Goal: Communication & Community: Answer question/provide support

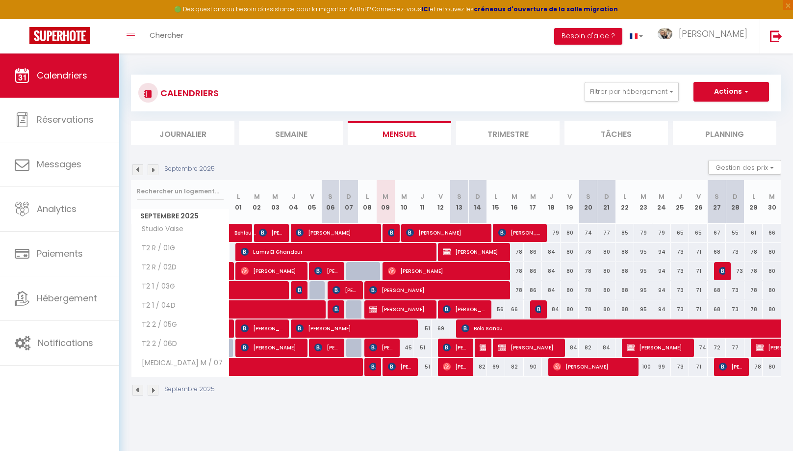
click at [448, 364] on img at bounding box center [447, 366] width 8 height 8
select select "OK"
select select "0"
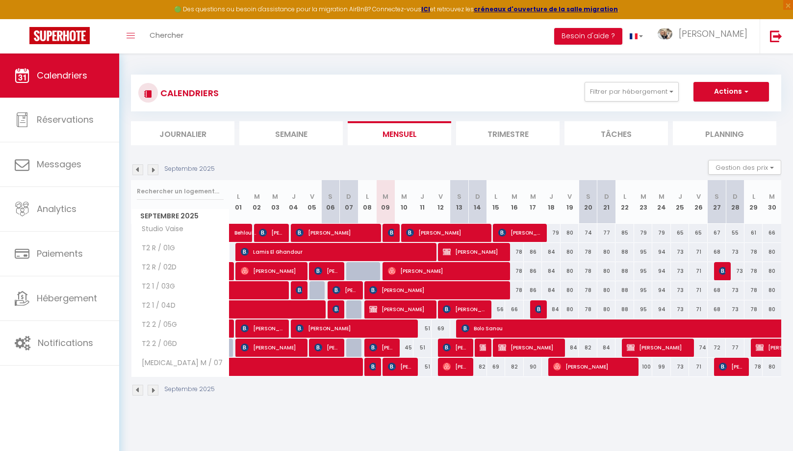
select select "1"
select select
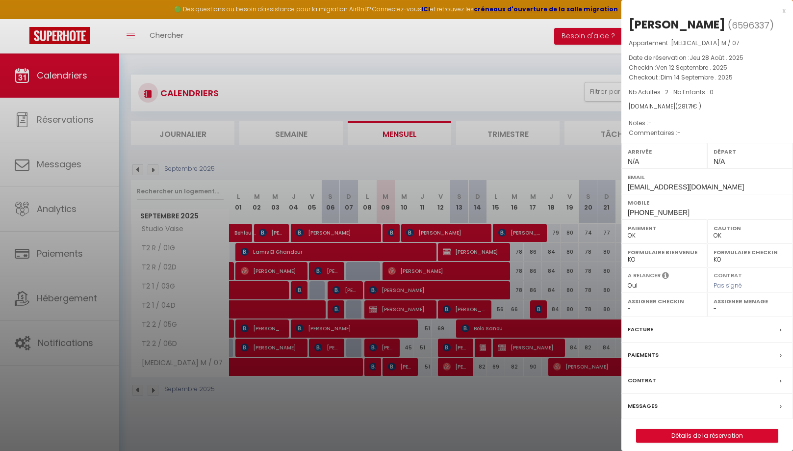
click at [642, 404] on label "Messages" at bounding box center [642, 406] width 30 height 10
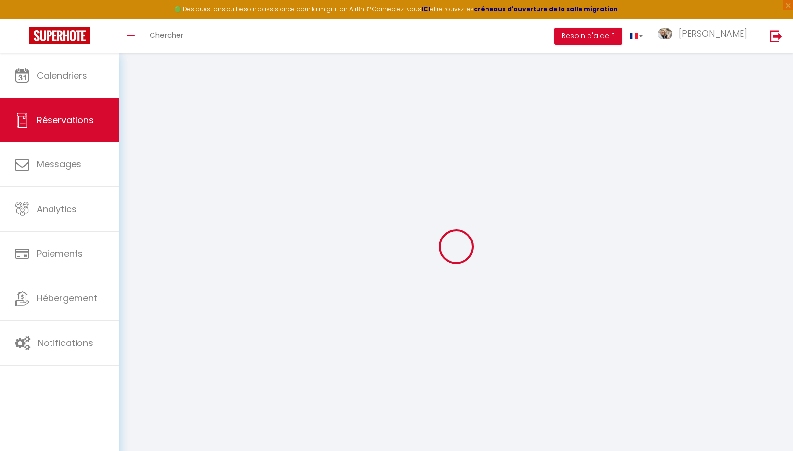
select select
checkbox input "false"
select select
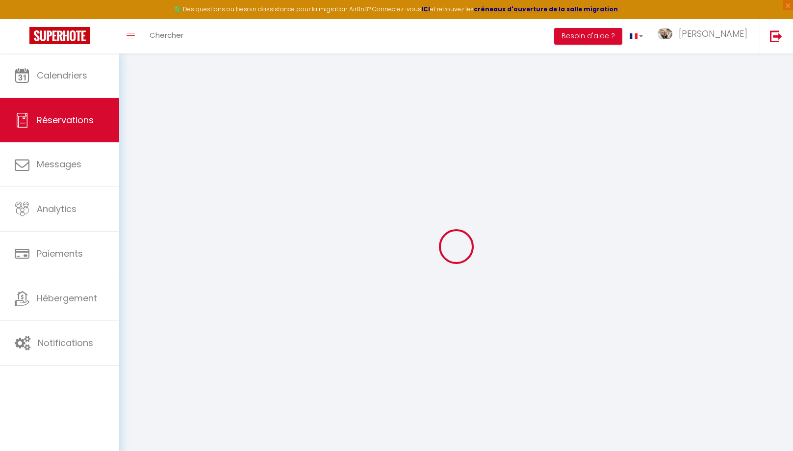
select select
checkbox input "false"
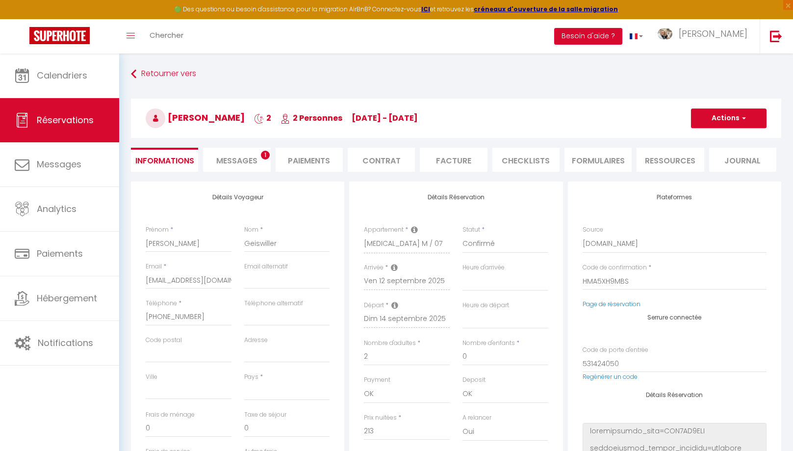
select select
checkbox input "false"
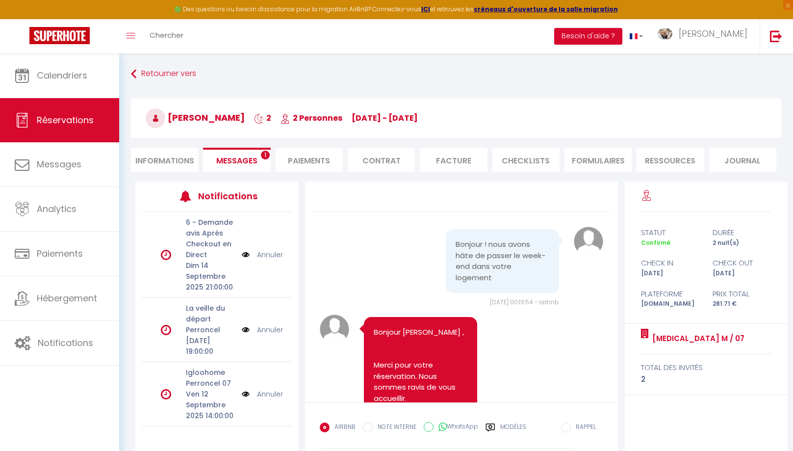
scroll to position [2470, 0]
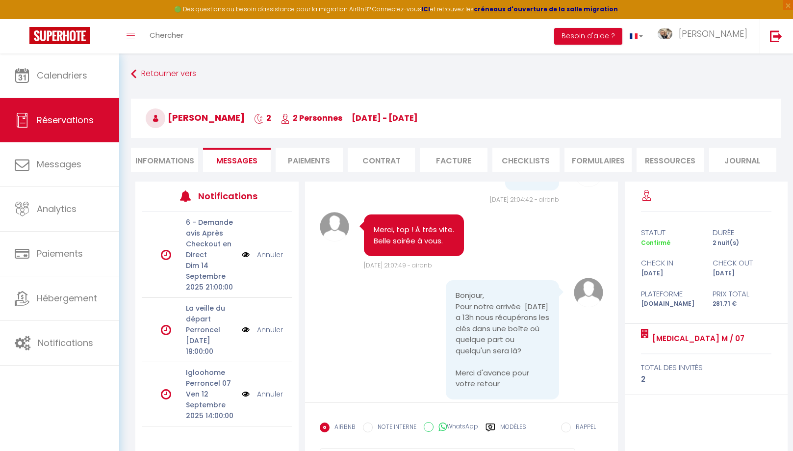
click at [505, 424] on label "Modèles" at bounding box center [513, 430] width 26 height 17
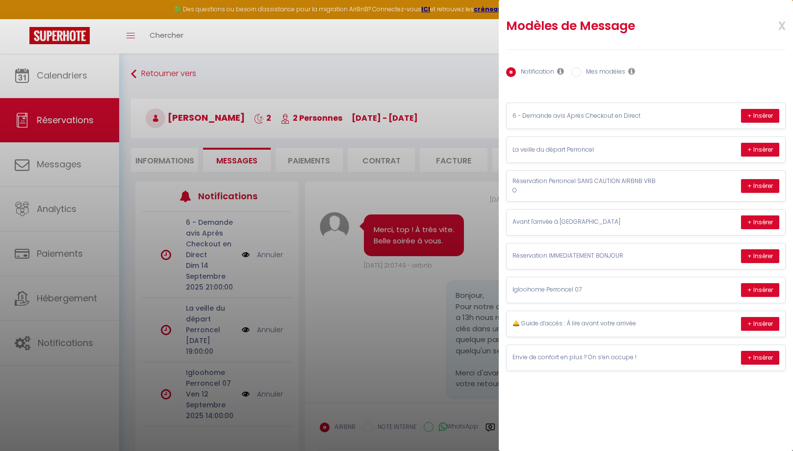
click at [594, 69] on label "Mes modèles" at bounding box center [603, 72] width 44 height 11
click at [581, 69] on input "Mes modèles" at bounding box center [576, 72] width 10 height 10
radio input "true"
radio input "false"
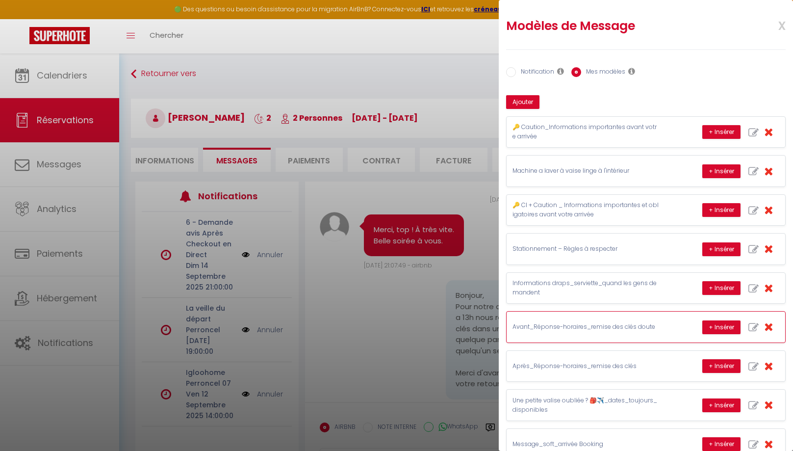
click at [610, 324] on p "Avant_Réponse-horaires_remise des clés doute" at bounding box center [585, 326] width 147 height 9
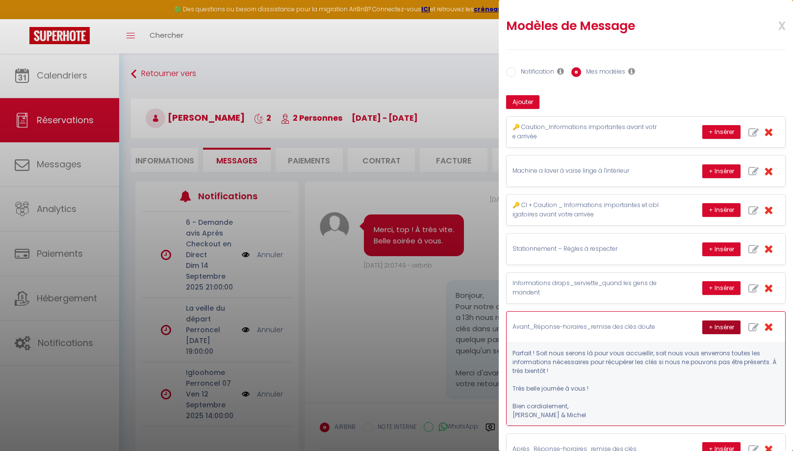
click at [719, 320] on button "+ Insérer" at bounding box center [721, 327] width 38 height 14
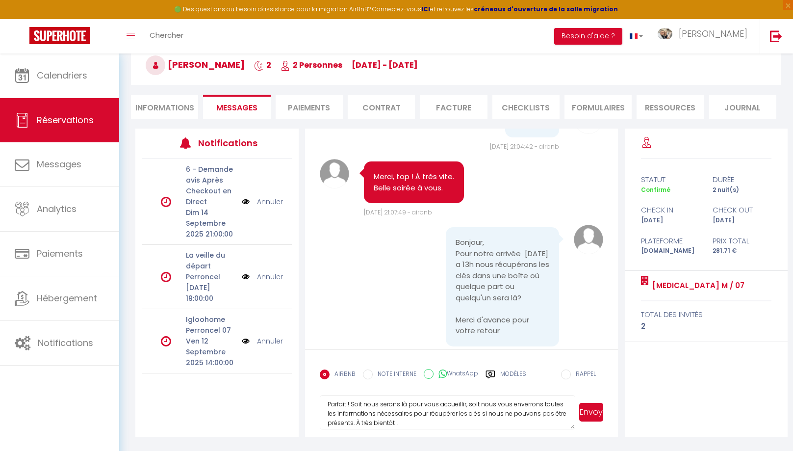
scroll to position [0, 0]
click at [349, 406] on textarea "Parfait ! Soit nous serons là pour vous accueillir, soit nous vous enverrons to…" at bounding box center [447, 412] width 255 height 34
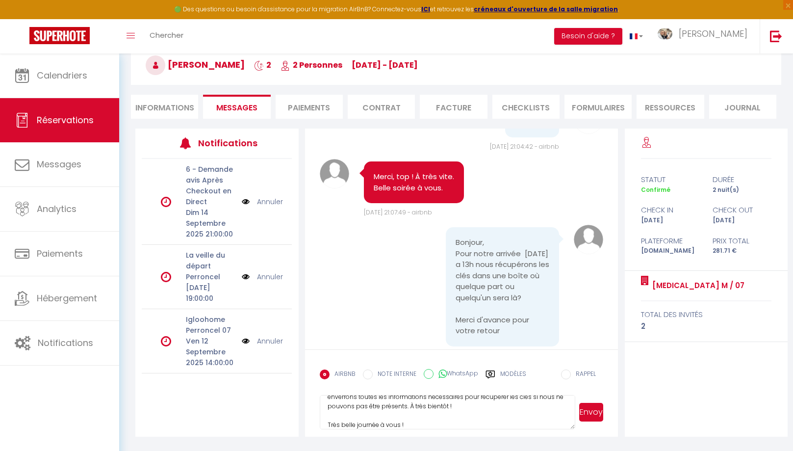
scroll to position [55, 0]
type textarea "Bonjour [PERSON_NAME], Soit nous serons là pour vous accueillir, soit nous vous…"
click at [595, 413] on button "Envoyer" at bounding box center [591, 411] width 24 height 19
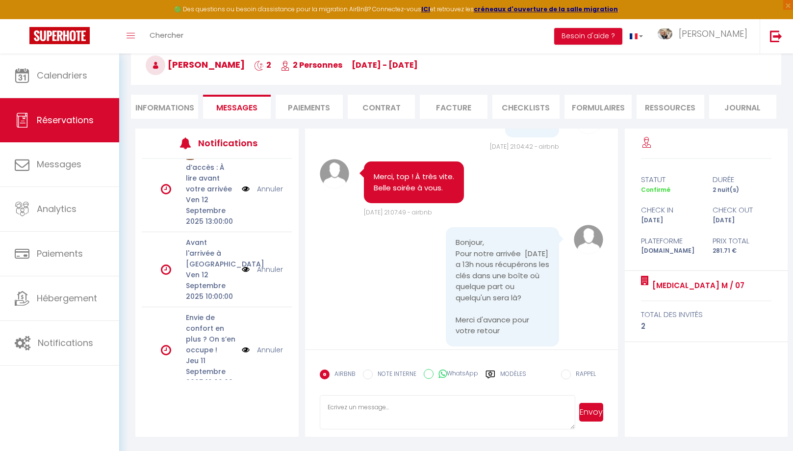
scroll to position [226, 0]
click at [277, 275] on link "Annuler" at bounding box center [270, 270] width 26 height 11
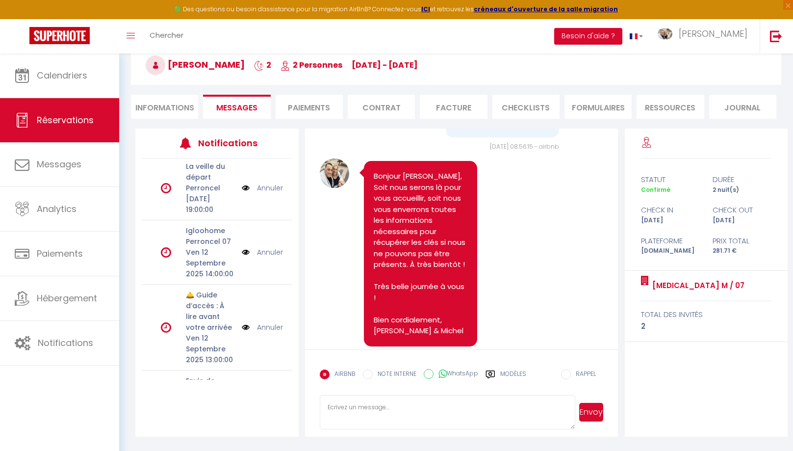
scroll to position [88, 0]
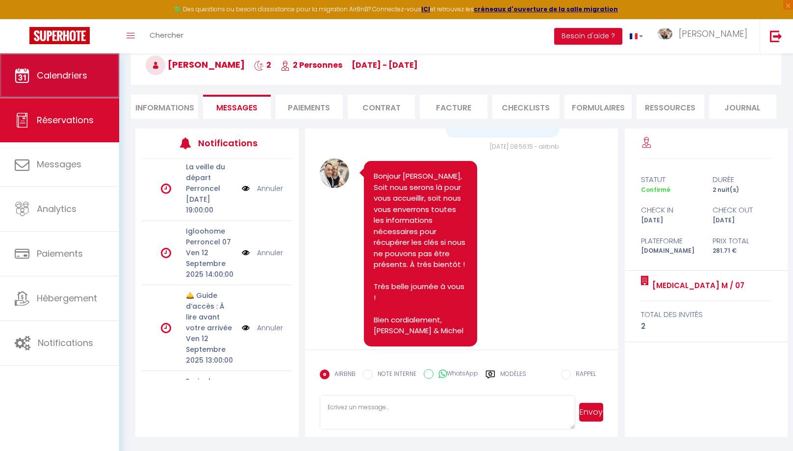
click at [84, 78] on span "Calendriers" at bounding box center [62, 75] width 50 height 12
